Goal: Transaction & Acquisition: Purchase product/service

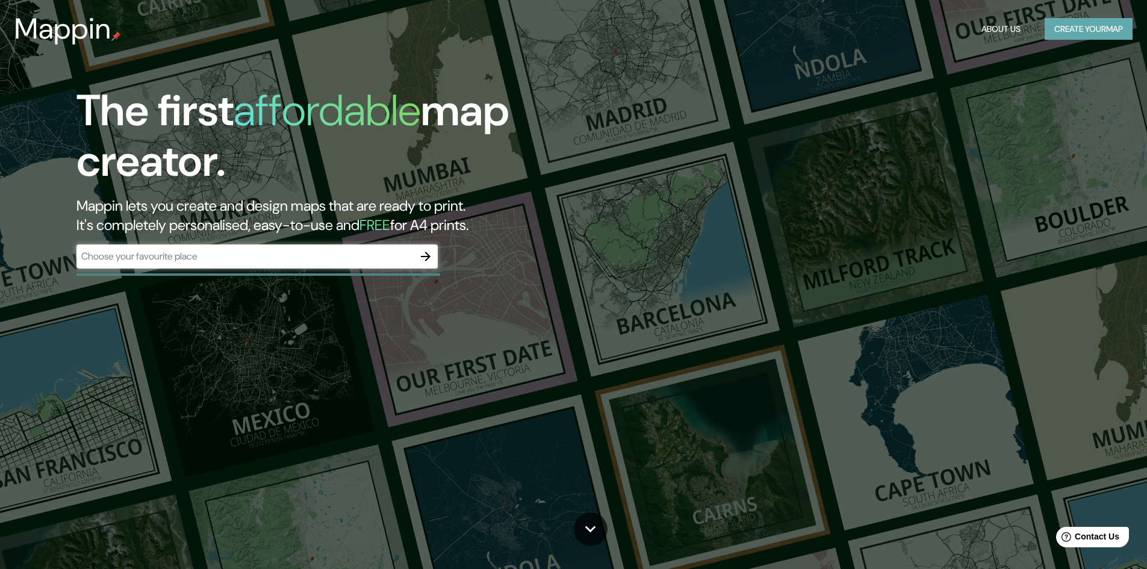
click at [1064, 29] on button "Create your map" at bounding box center [1089, 29] width 88 height 22
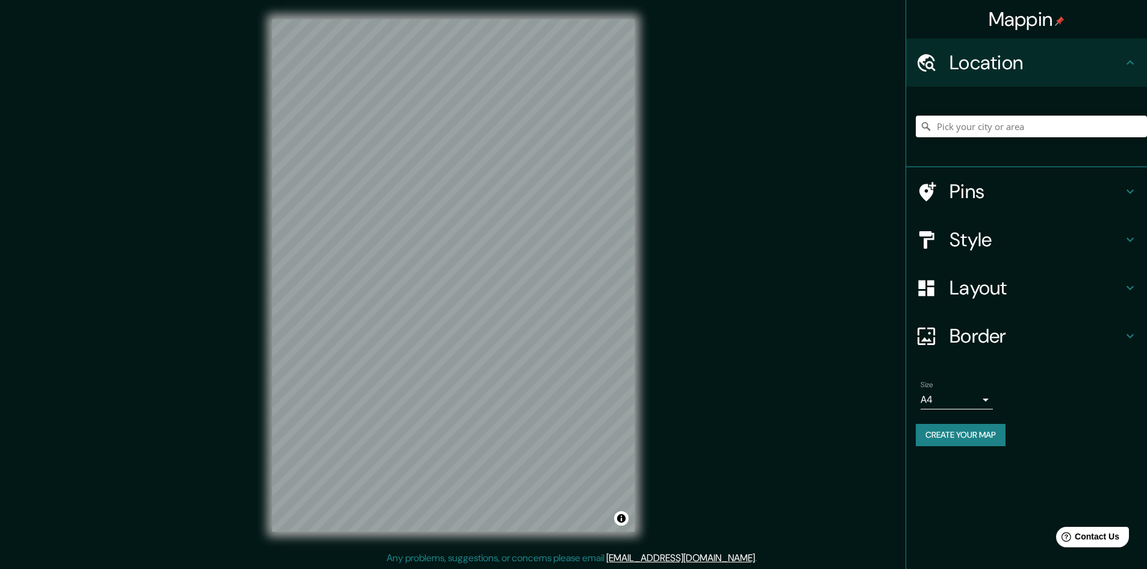
click at [1006, 252] on div "Style" at bounding box center [1026, 240] width 241 height 48
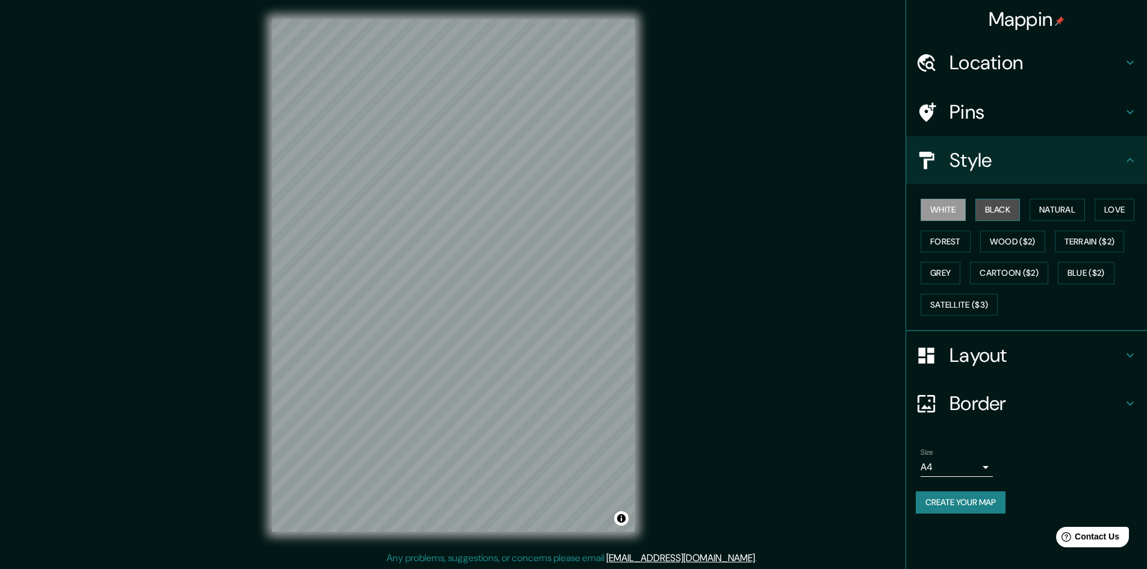
click at [1002, 213] on button "Black" at bounding box center [998, 210] width 45 height 22
click at [1054, 213] on button "Natural" at bounding box center [1057, 210] width 55 height 22
click at [1017, 208] on button "Black" at bounding box center [998, 210] width 45 height 22
click at [1117, 207] on button "Love" at bounding box center [1115, 210] width 40 height 22
click at [952, 241] on button "Forest" at bounding box center [946, 242] width 50 height 22
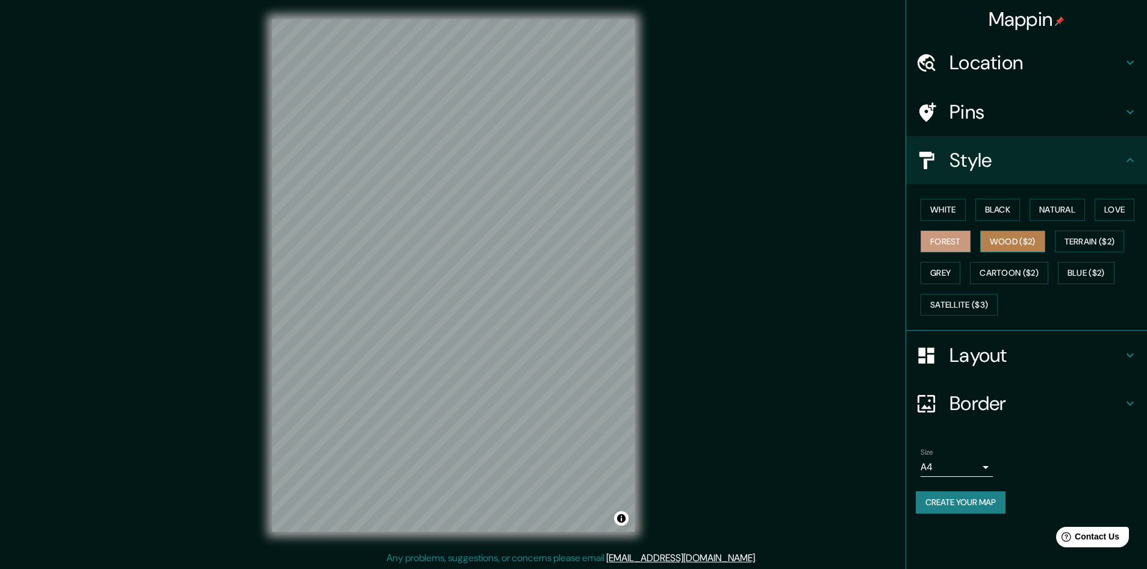
click at [991, 240] on button "Wood ($2)" at bounding box center [1012, 242] width 65 height 22
click at [1077, 244] on button "Terrain ($2)" at bounding box center [1090, 242] width 70 height 22
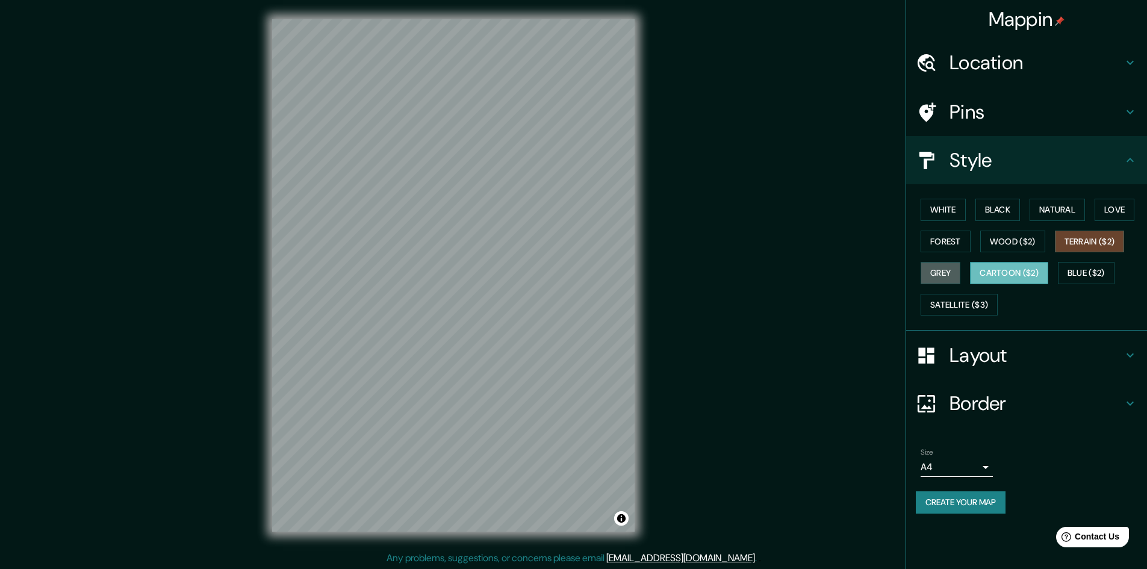
drag, startPoint x: 945, startPoint y: 267, endPoint x: 988, endPoint y: 271, distance: 42.9
click at [945, 268] on button "Grey" at bounding box center [941, 273] width 40 height 22
click at [1008, 273] on button "Cartoon ($2)" at bounding box center [1009, 273] width 78 height 22
click at [1071, 280] on button "Blue ($2)" at bounding box center [1086, 273] width 57 height 22
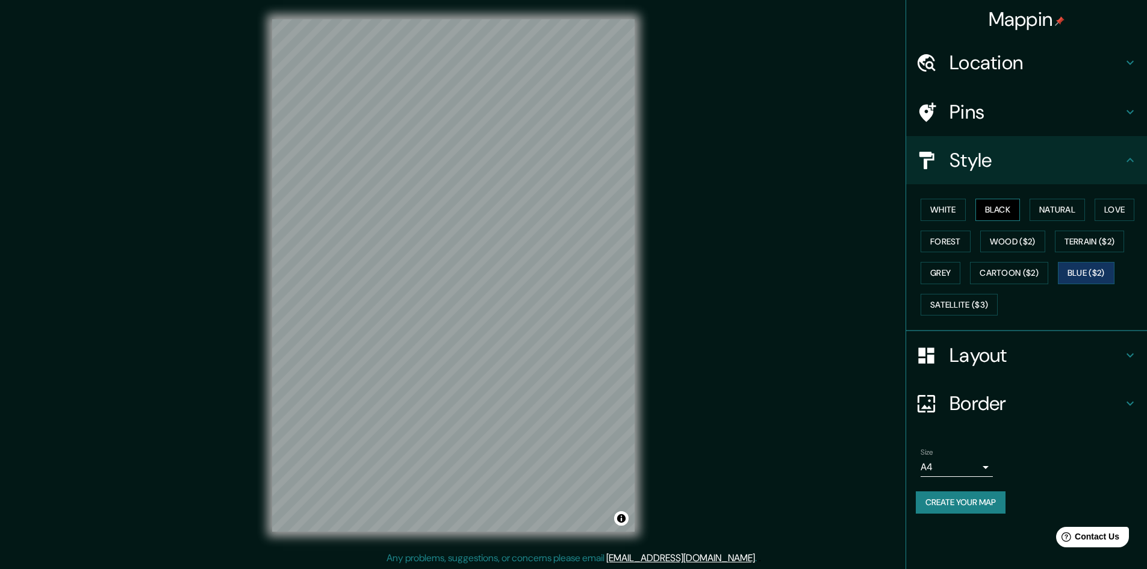
click at [1012, 214] on button "Black" at bounding box center [998, 210] width 45 height 22
